Goal: Find specific page/section: Find specific page/section

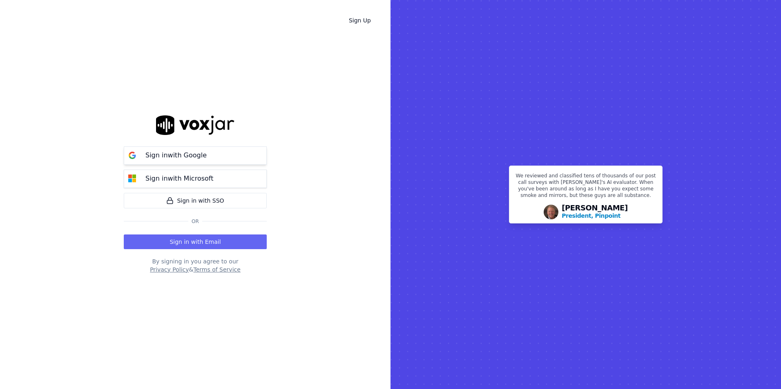
click at [188, 147] on button "Sign in with Google" at bounding box center [195, 156] width 143 height 18
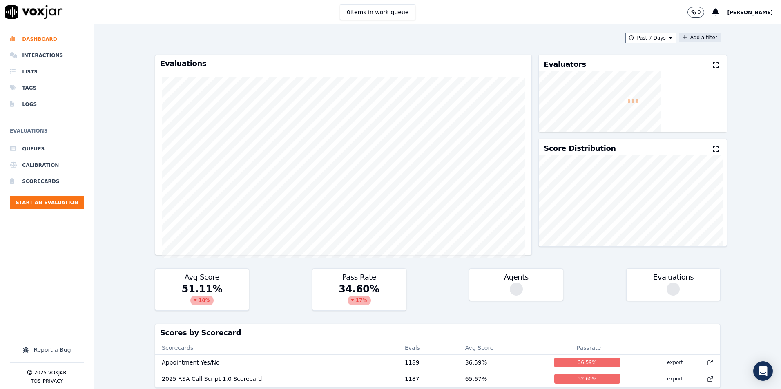
click at [690, 33] on button "Add a filter" at bounding box center [699, 38] width 41 height 10
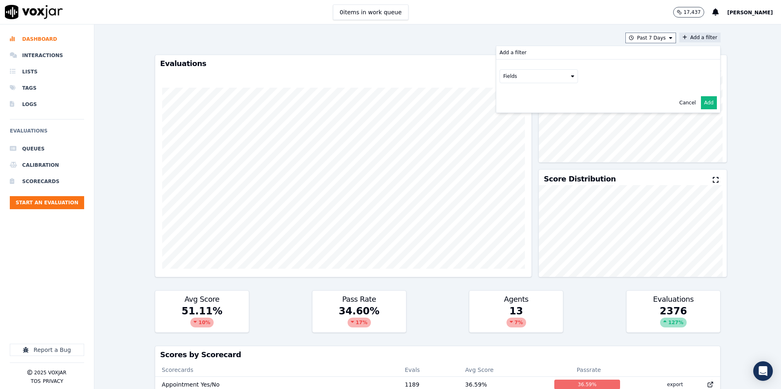
click at [520, 77] on button "Fields" at bounding box center [538, 76] width 78 height 14
click at [549, 91] on button "Fields" at bounding box center [548, 94] width 78 height 14
click at [525, 109] on label "title" at bounding box center [548, 107] width 74 height 10
click at [623, 89] on button at bounding box center [650, 93] width 118 height 12
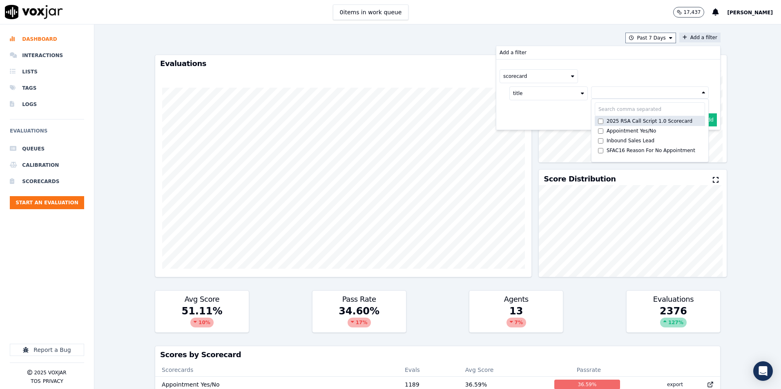
click at [594, 120] on label "2025 RSA Call Script 1.0 Scorecard" at bounding box center [649, 121] width 110 height 10
click at [703, 118] on div "scorecard title 2025 RSA Call Script 1.0 ... 2025 RSA Call Script 1.0 Scorecard…" at bounding box center [608, 95] width 224 height 70
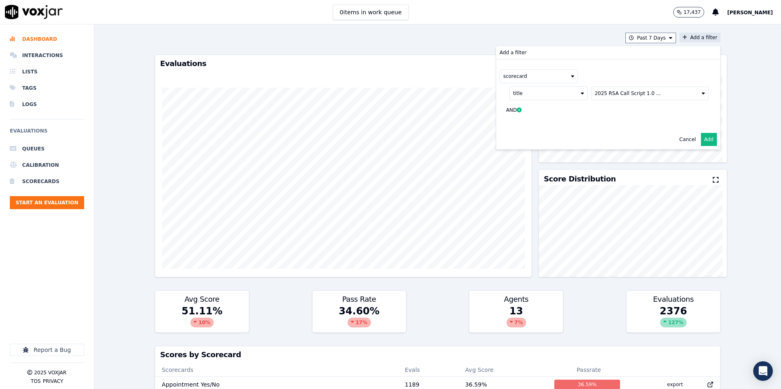
click at [701, 142] on button "Add" at bounding box center [709, 139] width 16 height 13
